Goal: Transaction & Acquisition: Purchase product/service

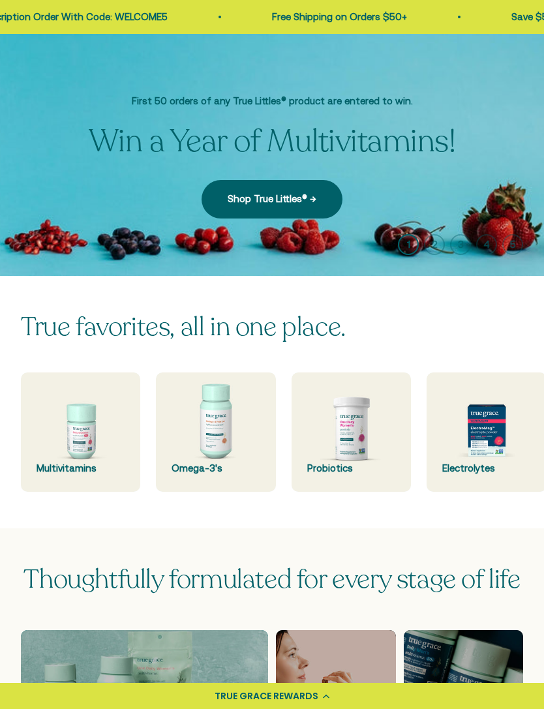
scroll to position [55, 0]
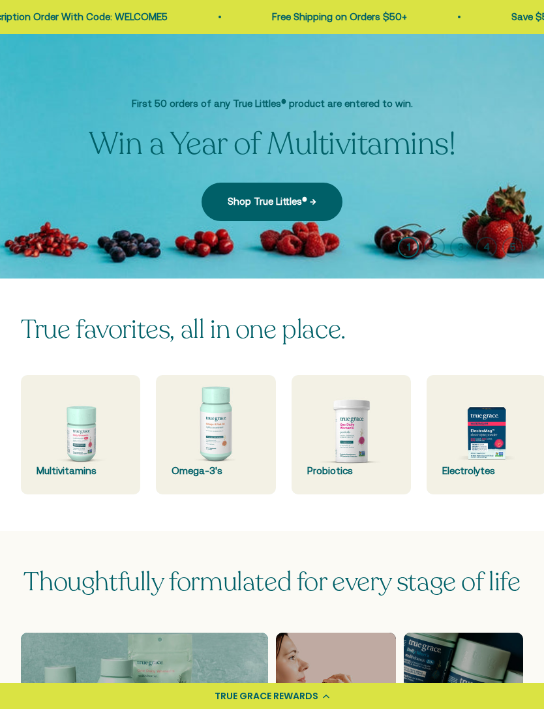
click at [100, 438] on img at bounding box center [80, 434] width 119 height 119
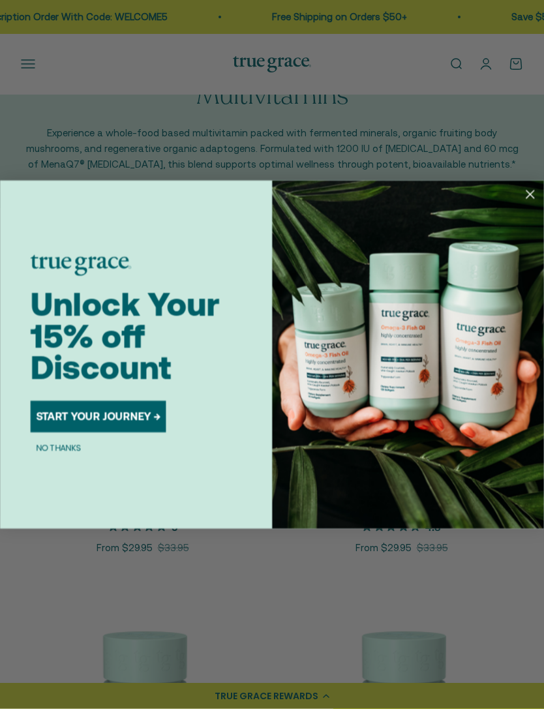
scroll to position [51, 0]
click at [521, 204] on circle "Close dialog" at bounding box center [530, 194] width 18 height 18
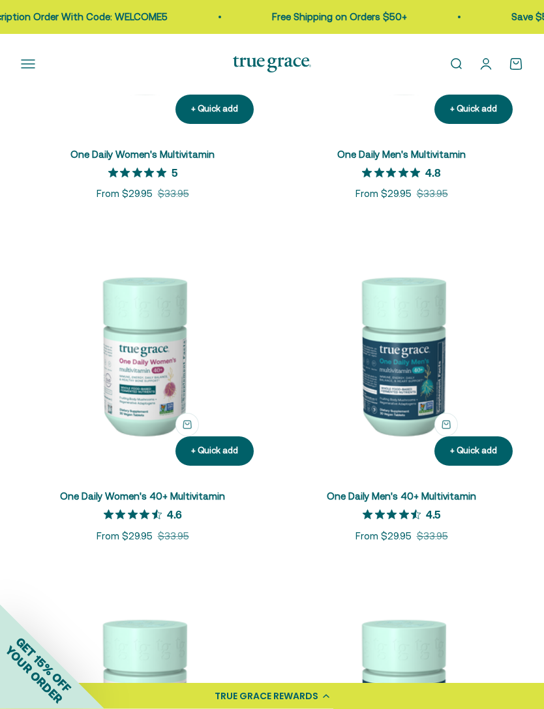
scroll to position [404, 0]
click at [406, 494] on link "One Daily Men's 40+ Multivitamin" at bounding box center [401, 496] width 149 height 11
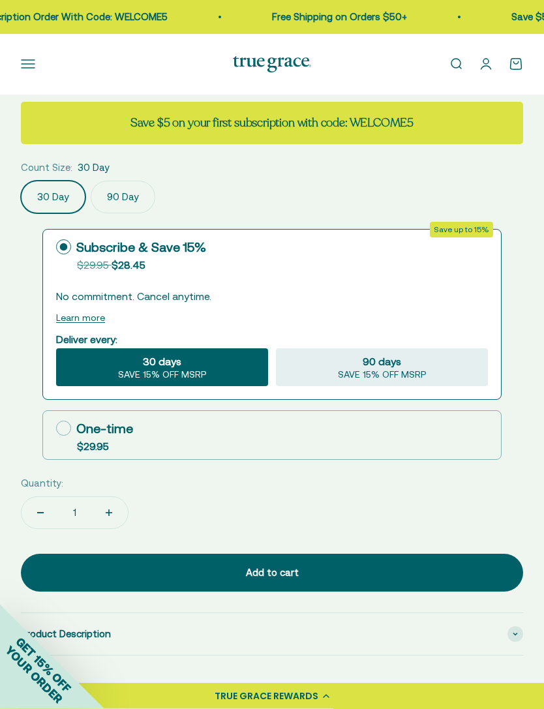
scroll to position [753, 0]
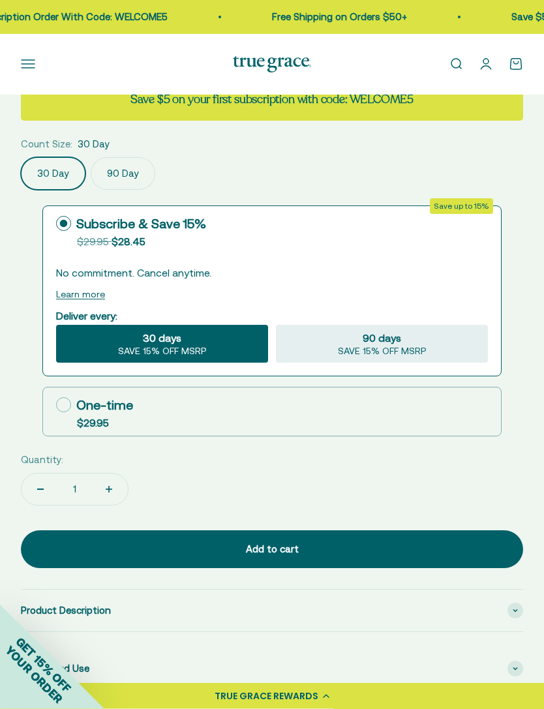
click at [385, 355] on span "SAVE 15% OFF MSRP" at bounding box center [382, 352] width 89 height 12
click at [276, 325] on input "90 days SAVE 15% OFF MSRP" at bounding box center [275, 325] width 1 height 1
radio input "true"
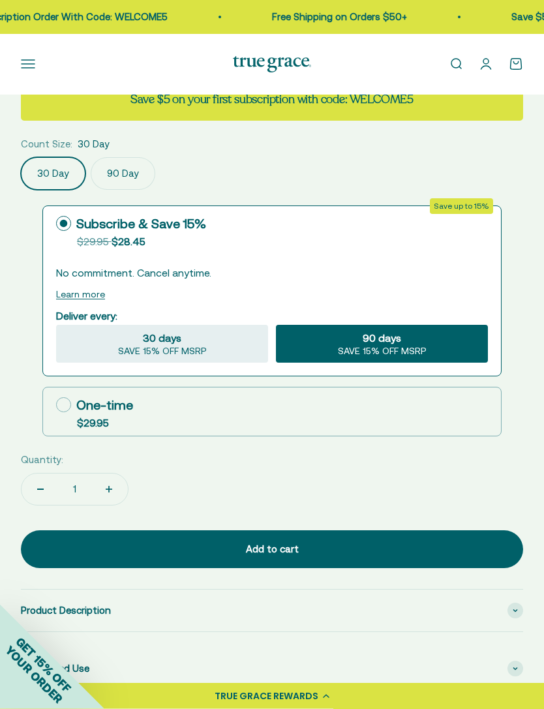
click at [220, 339] on div "30 days SAVE 15% OFF MSRP" at bounding box center [162, 344] width 212 height 38
click at [56, 325] on input "30 days SAVE 15% OFF MSRP" at bounding box center [55, 325] width 1 height 1
radio input "true"
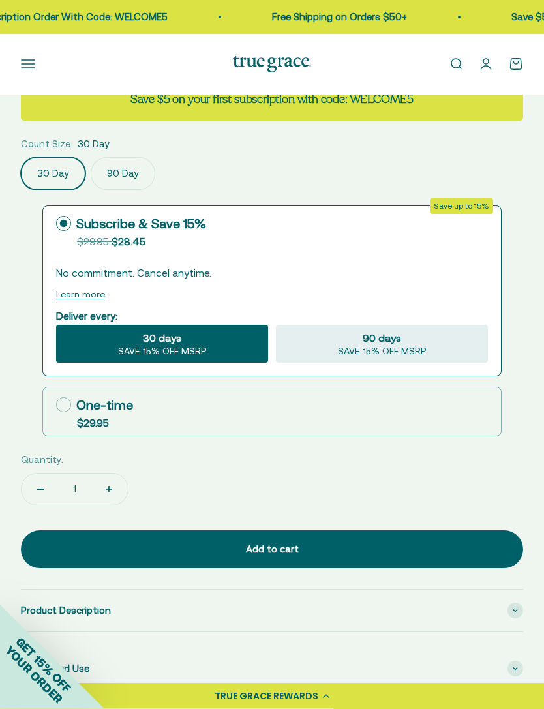
click at [359, 336] on div "90 days SAVE 15% OFF MSRP" at bounding box center [382, 344] width 212 height 38
click at [276, 325] on input "90 days SAVE 15% OFF MSRP" at bounding box center [275, 325] width 1 height 1
radio input "true"
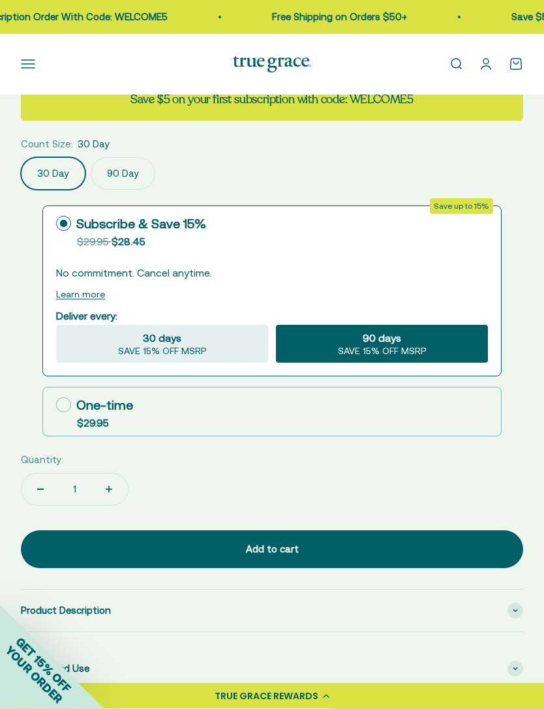
click at [117, 178] on label "90 Day" at bounding box center [123, 174] width 65 height 33
click at [21, 158] on input "90 Day" at bounding box center [20, 157] width 1 height 1
